Goal: Book appointment/travel/reservation

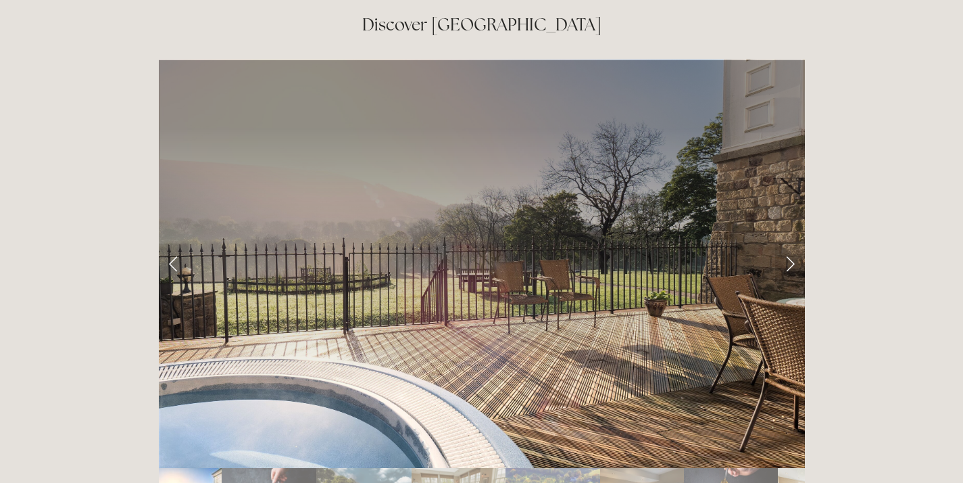
scroll to position [2191, 0]
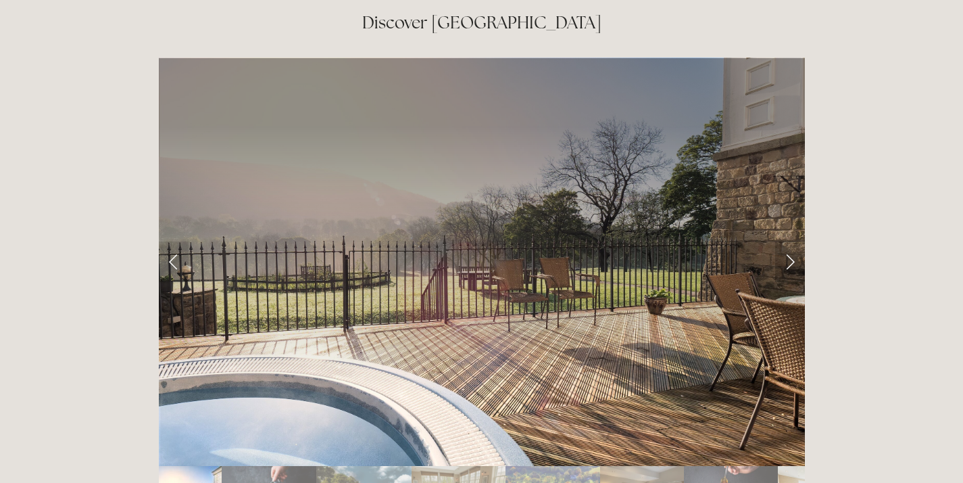
click at [782, 241] on link "Next Slide" at bounding box center [790, 261] width 30 height 41
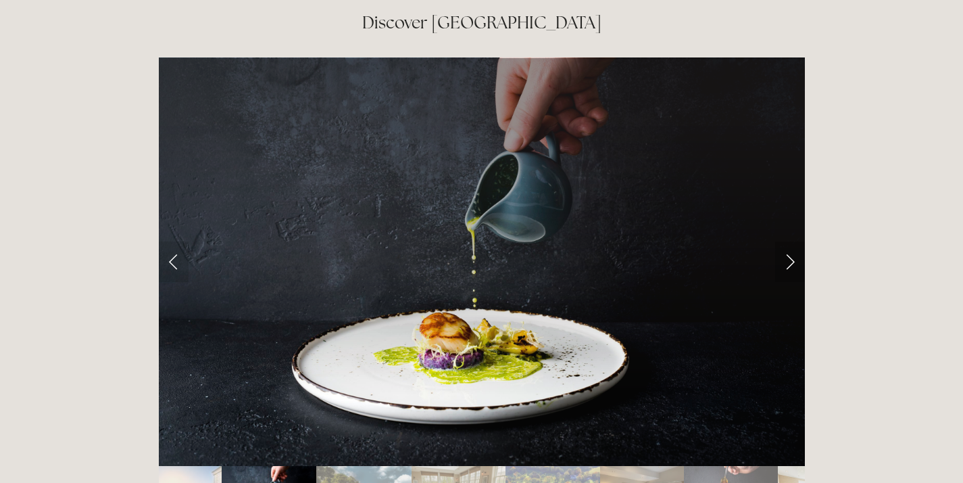
click at [787, 241] on link "Next Slide" at bounding box center [790, 261] width 30 height 41
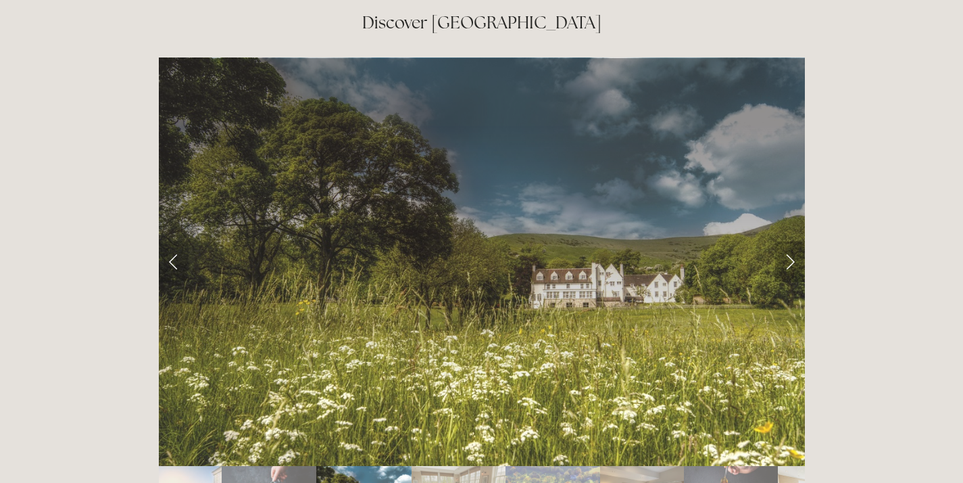
click at [788, 241] on link "Next Slide" at bounding box center [790, 261] width 30 height 41
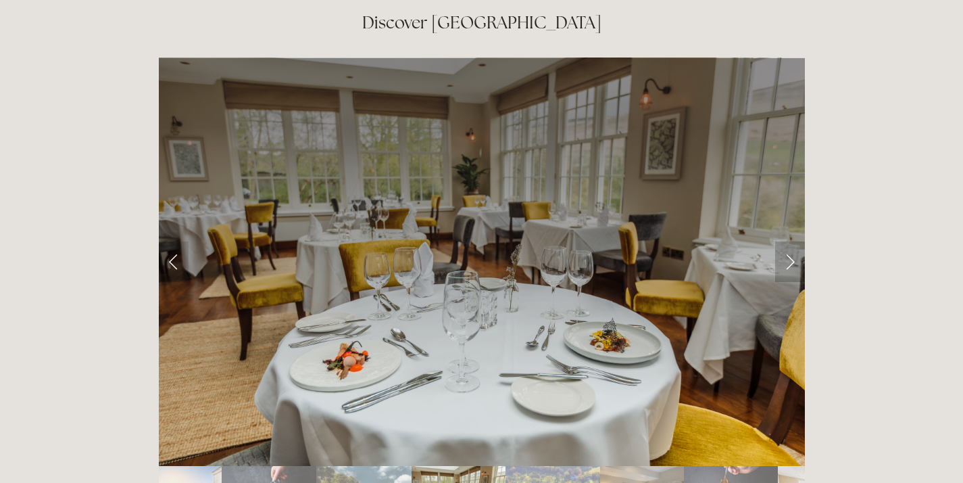
click at [788, 241] on link "Next Slide" at bounding box center [790, 261] width 30 height 41
click at [787, 241] on link "Next Slide" at bounding box center [790, 261] width 30 height 41
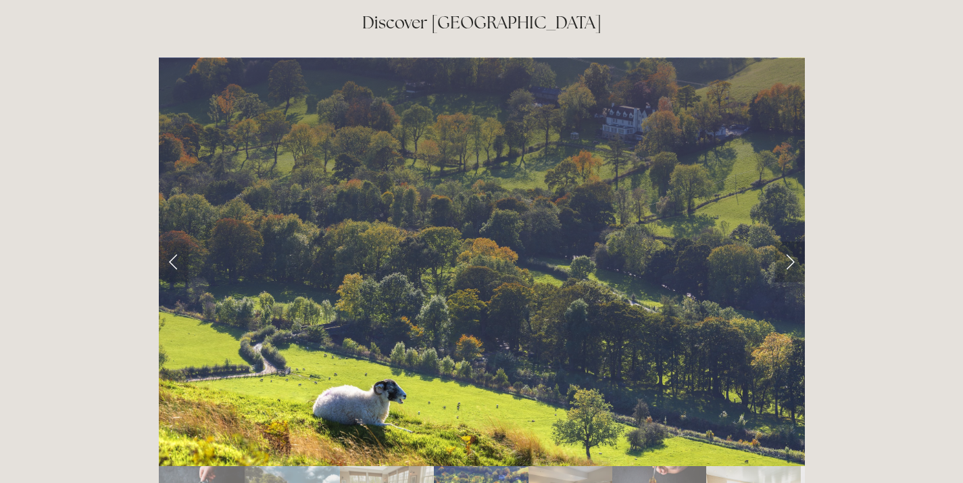
click at [790, 241] on link "Next Slide" at bounding box center [790, 261] width 30 height 41
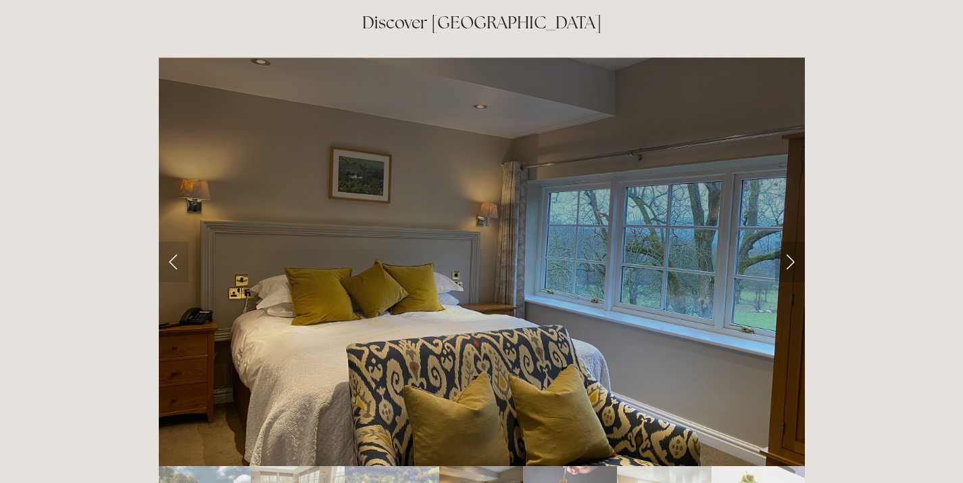
click at [790, 241] on link "Next Slide" at bounding box center [790, 261] width 30 height 41
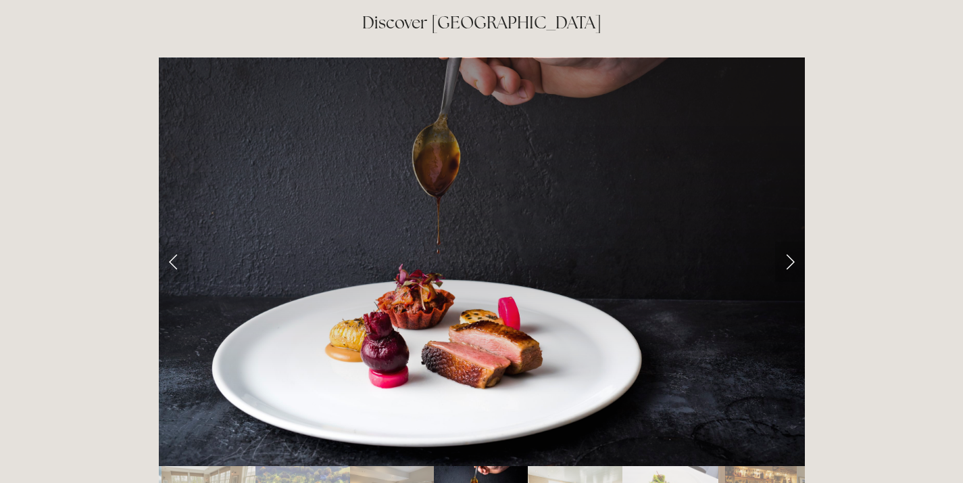
click at [790, 241] on link "Next Slide" at bounding box center [790, 261] width 30 height 41
click at [794, 241] on link "Next Slide" at bounding box center [790, 261] width 30 height 41
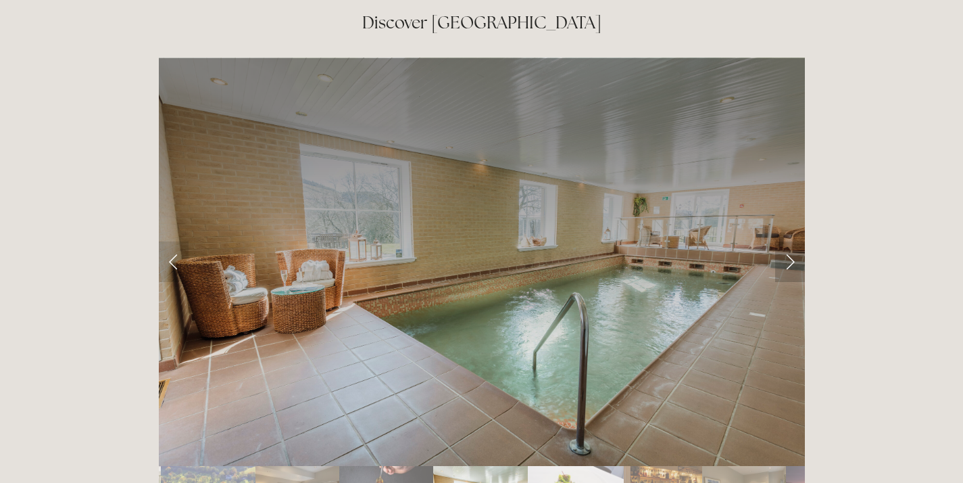
click at [793, 241] on link "Next Slide" at bounding box center [790, 261] width 30 height 41
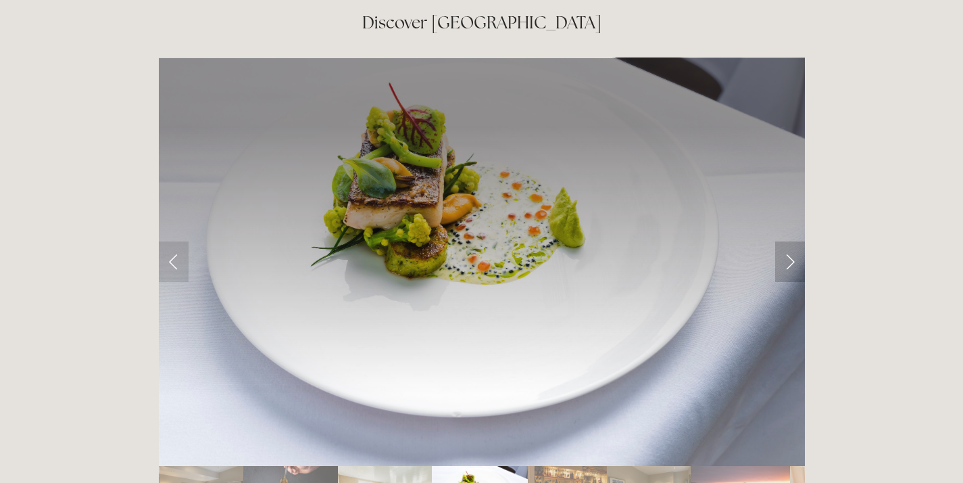
click at [793, 241] on link "Next Slide" at bounding box center [790, 261] width 30 height 41
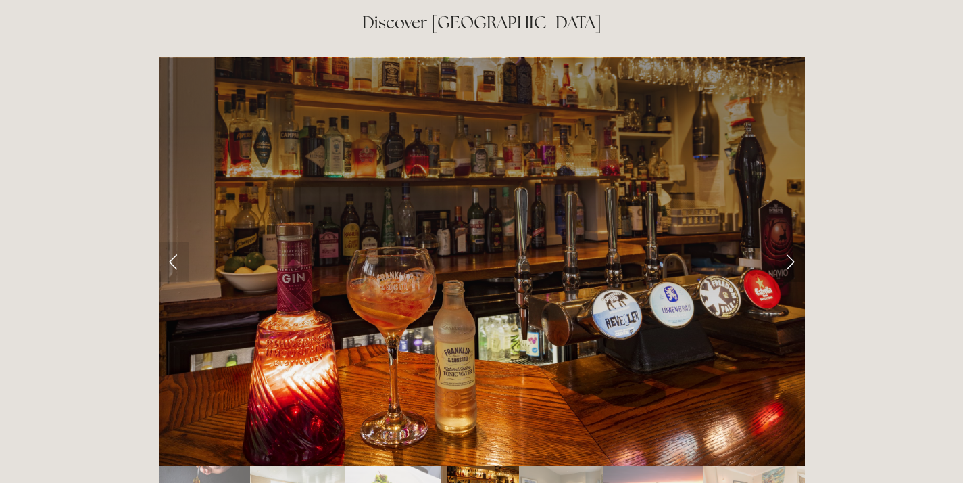
click at [792, 241] on link "Next Slide" at bounding box center [790, 261] width 30 height 41
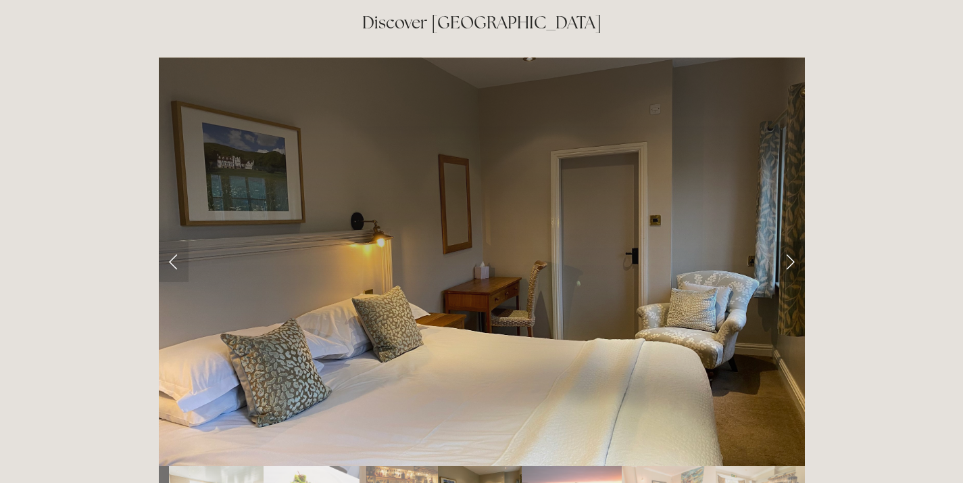
click at [792, 241] on link "Next Slide" at bounding box center [790, 261] width 30 height 41
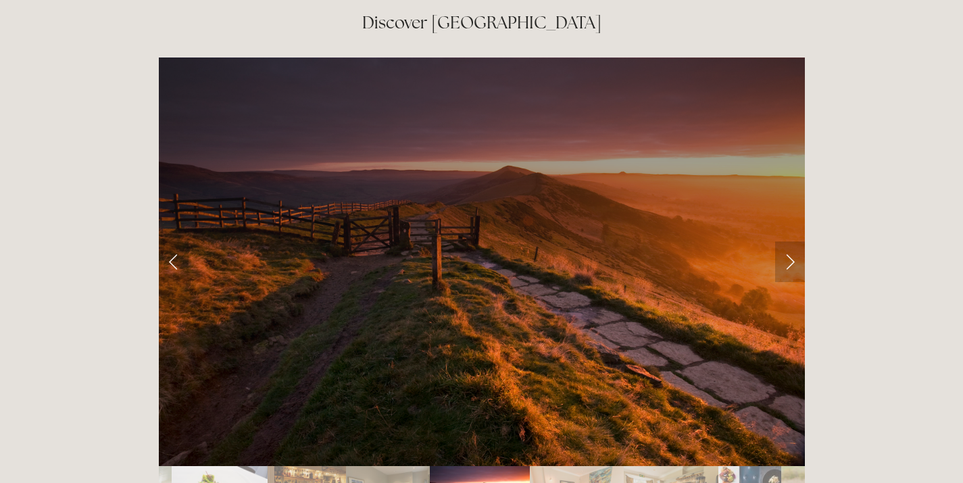
click at [792, 241] on link "Next Slide" at bounding box center [790, 261] width 30 height 41
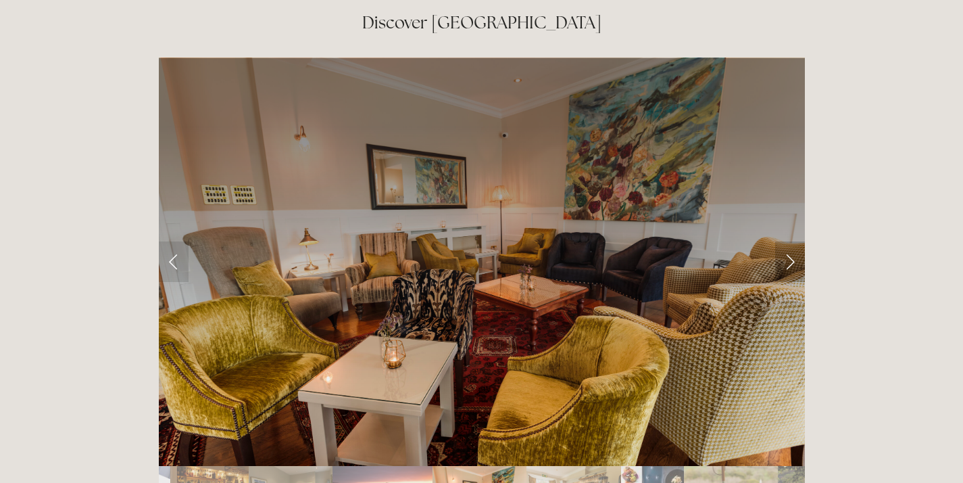
click at [792, 241] on link "Next Slide" at bounding box center [790, 261] width 30 height 41
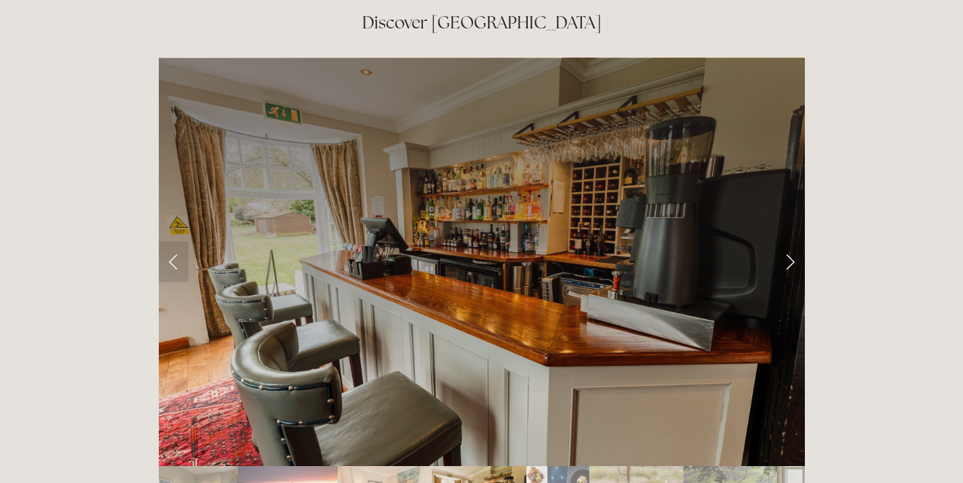
click at [792, 241] on link "Next Slide" at bounding box center [790, 261] width 30 height 41
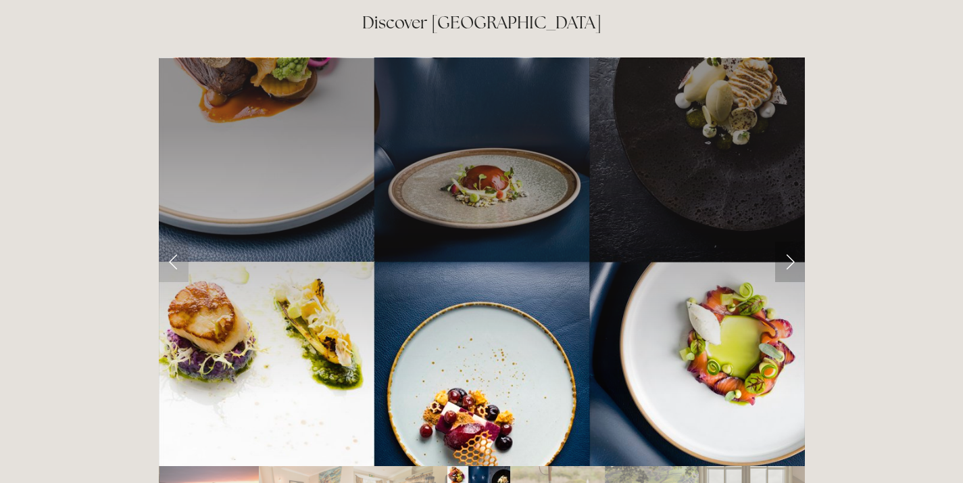
click at [792, 241] on link "Next Slide" at bounding box center [790, 261] width 30 height 41
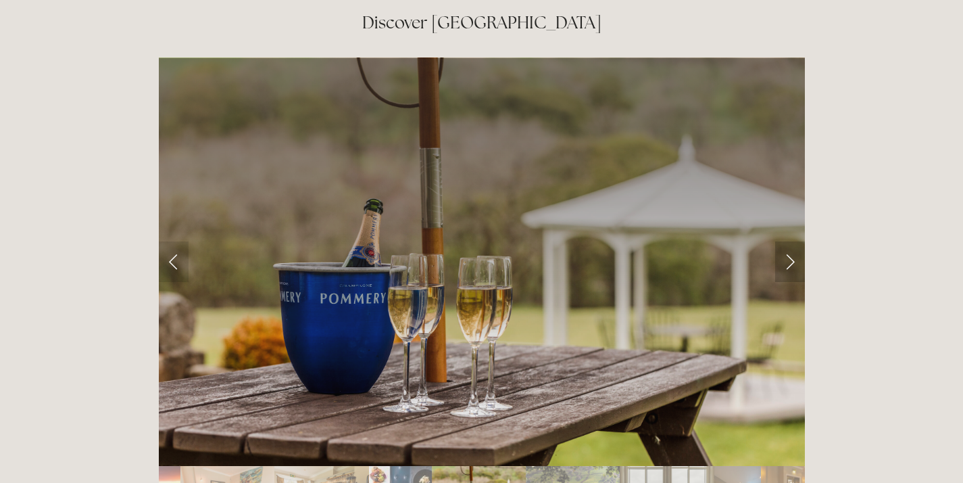
click at [792, 241] on link "Next Slide" at bounding box center [790, 261] width 30 height 41
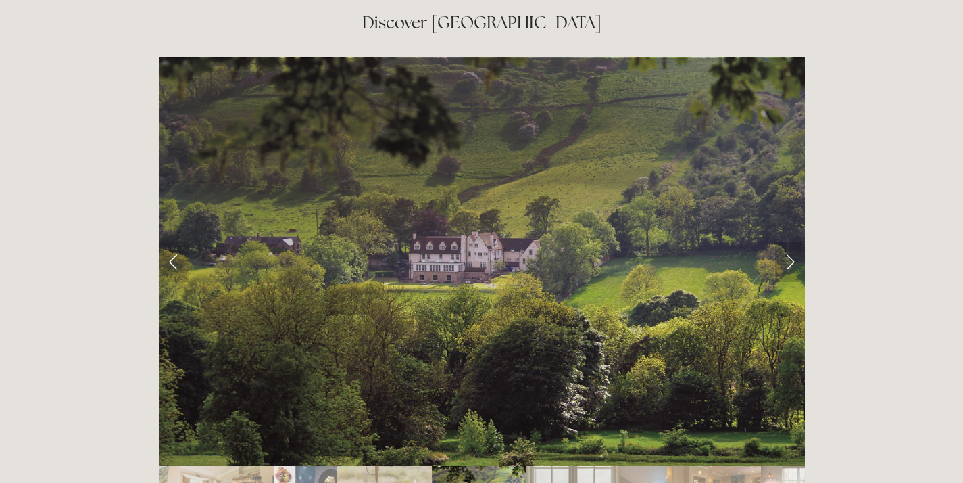
click at [792, 241] on link "Next Slide" at bounding box center [790, 261] width 30 height 41
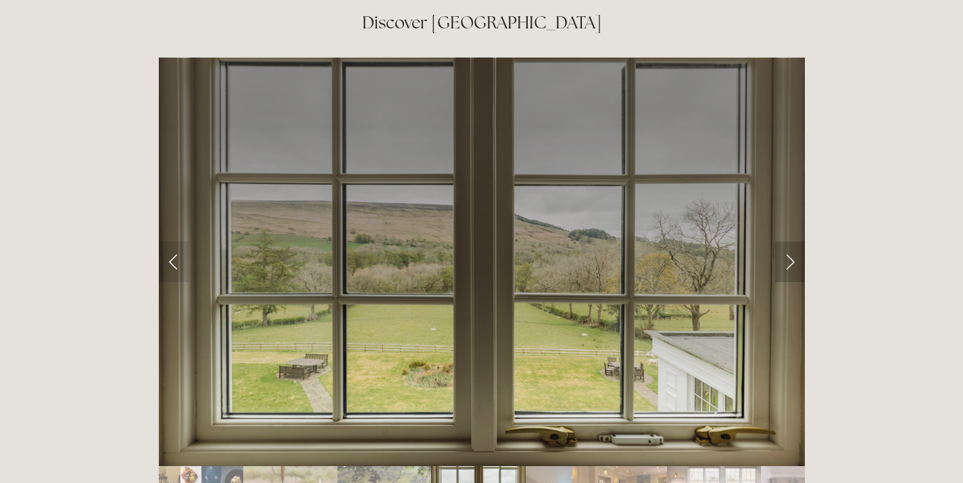
click at [792, 241] on link "Next Slide" at bounding box center [790, 261] width 30 height 41
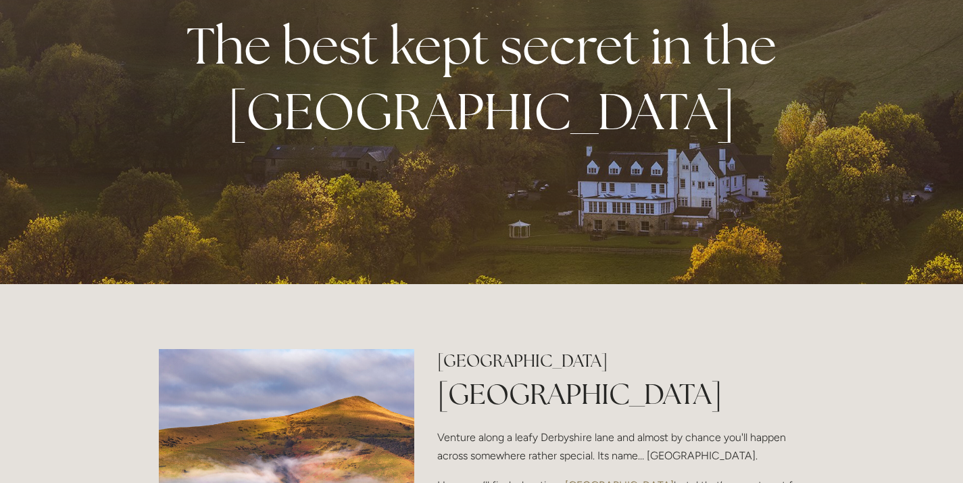
scroll to position [0, 0]
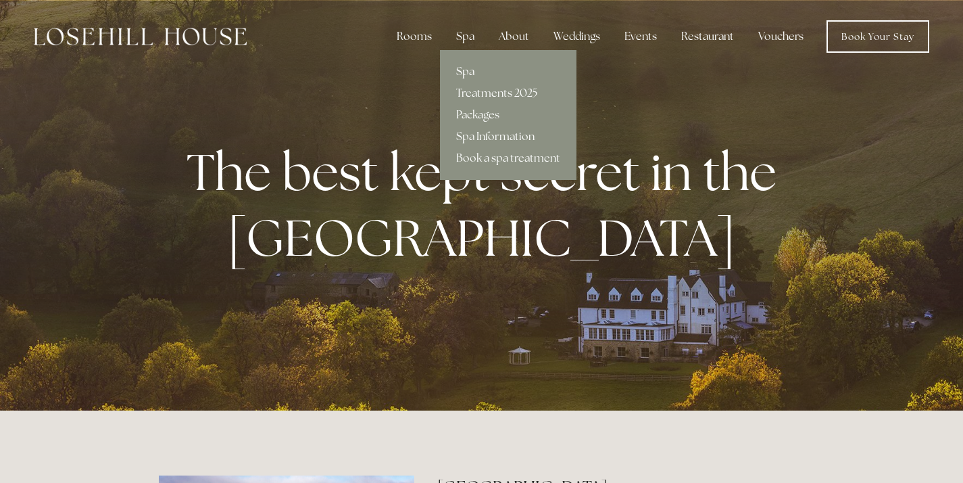
click at [470, 71] on link "Spa" at bounding box center [508, 72] width 137 height 22
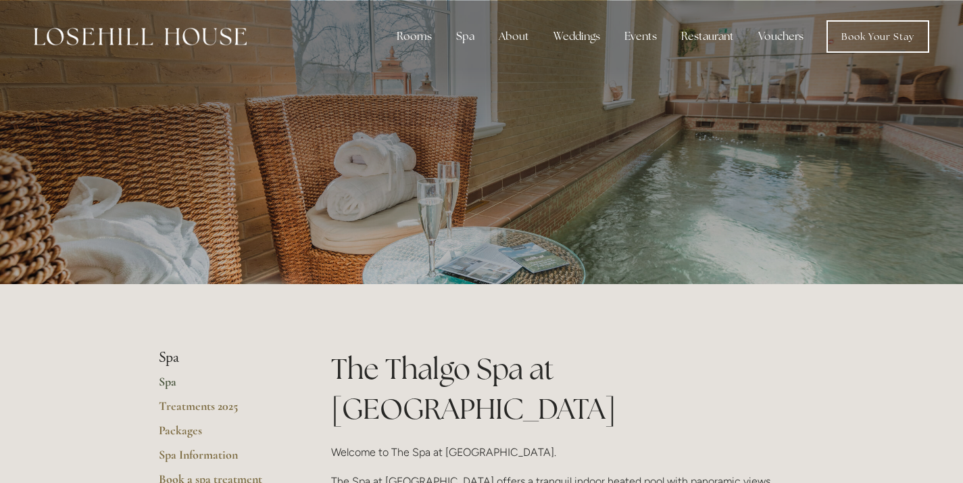
click at [508, 98] on div at bounding box center [482, 142] width 646 height 284
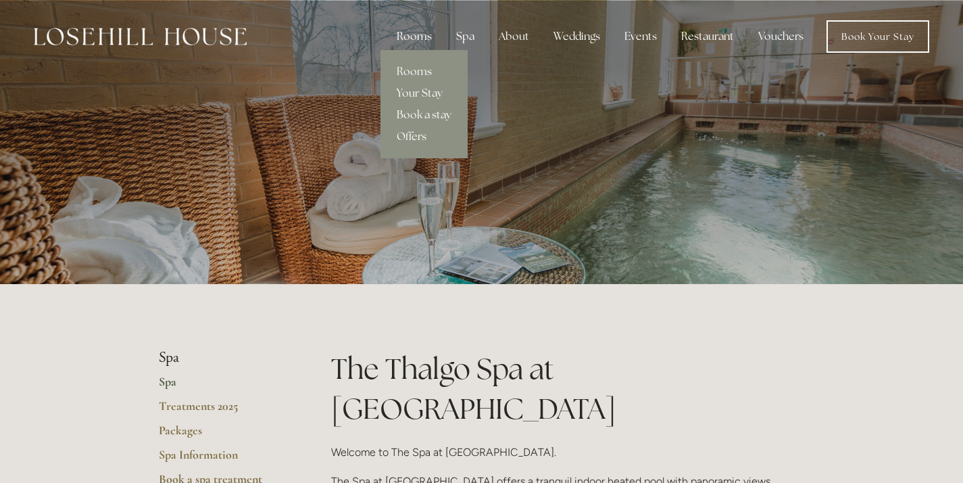
click at [420, 35] on div "Rooms" at bounding box center [414, 36] width 57 height 27
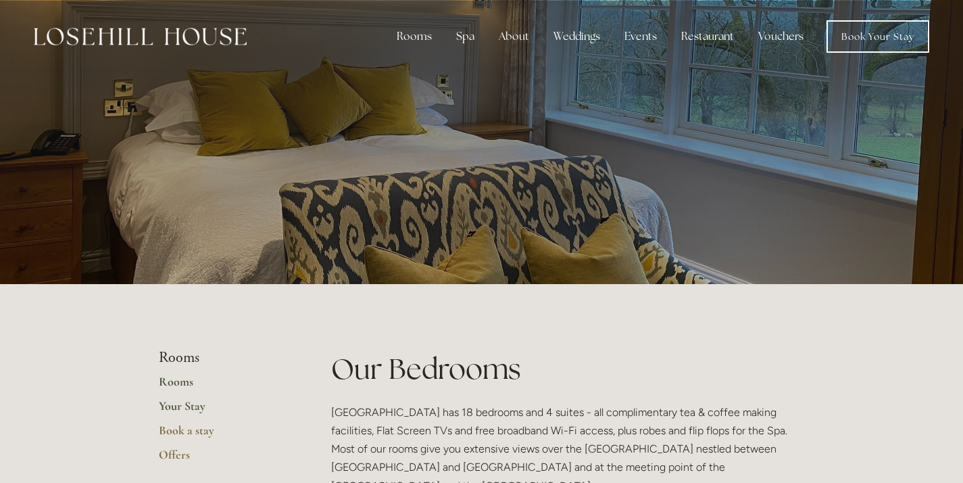
click at [178, 409] on link "Your Stay" at bounding box center [223, 410] width 129 height 24
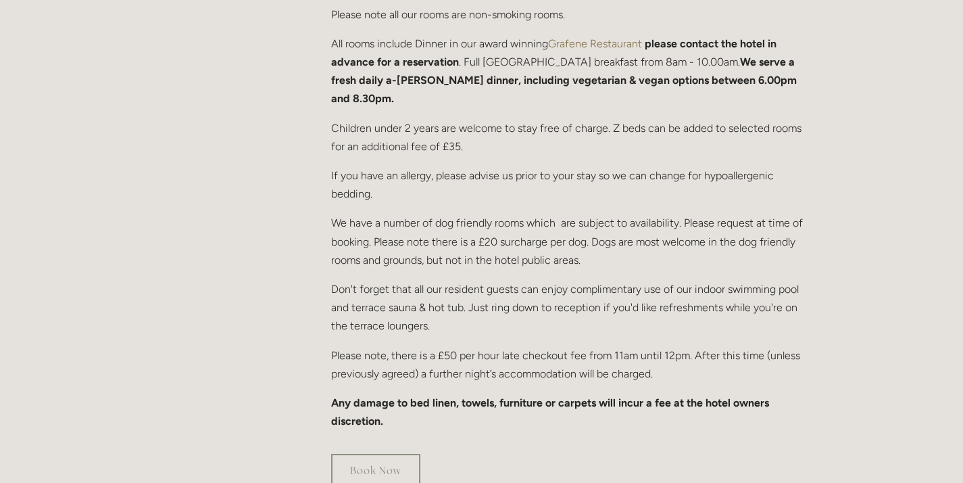
scroll to position [731, 0]
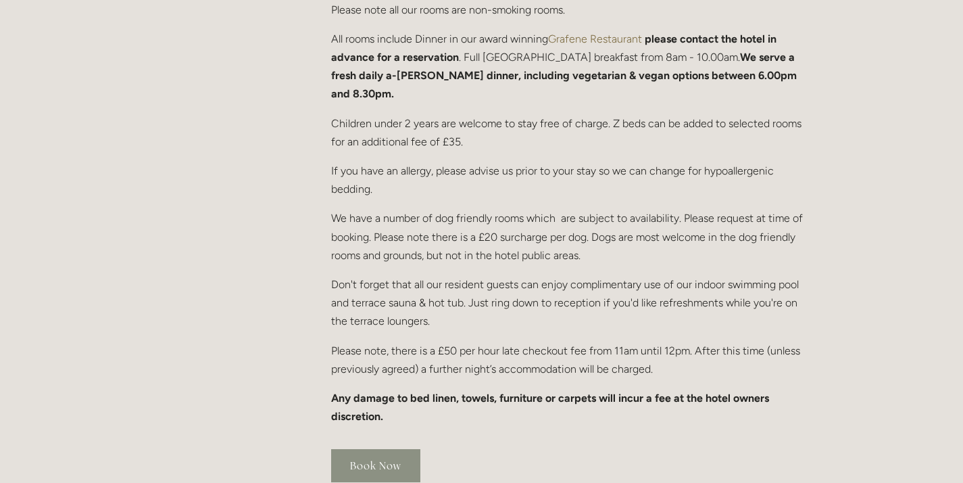
click at [382, 450] on link "Book Now" at bounding box center [375, 465] width 89 height 33
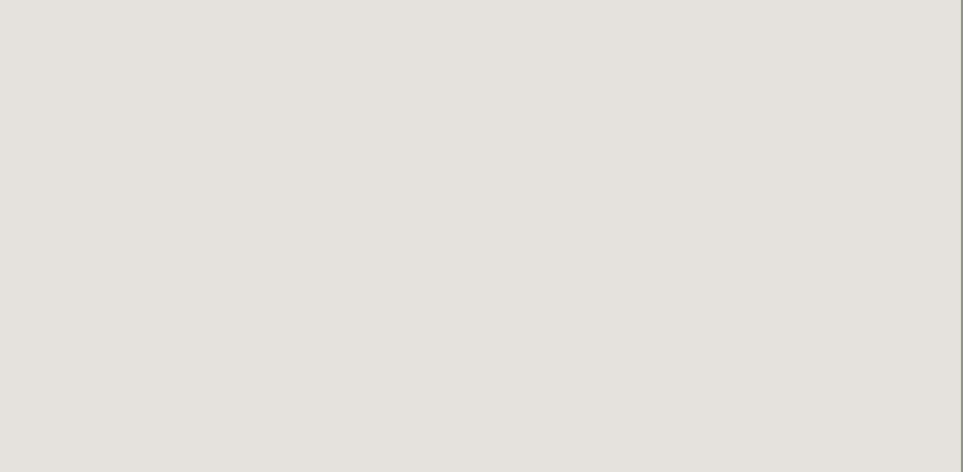
scroll to position [443, 2]
